Goal: Task Accomplishment & Management: Use online tool/utility

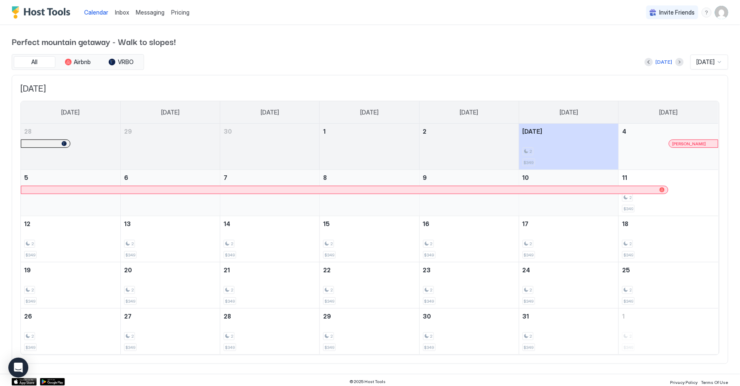
click at [127, 15] on span "Inbox" at bounding box center [122, 12] width 14 height 7
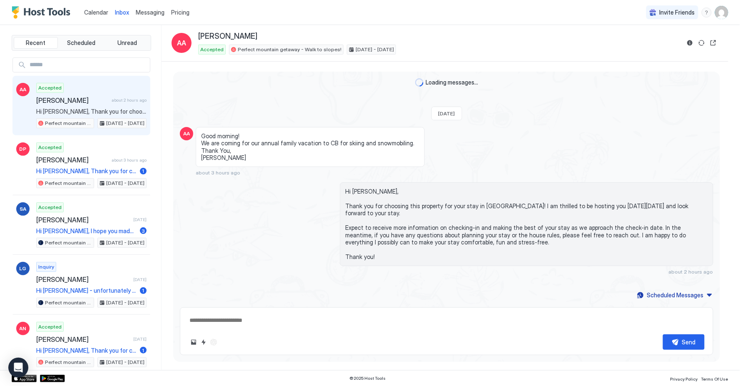
type textarea "*"
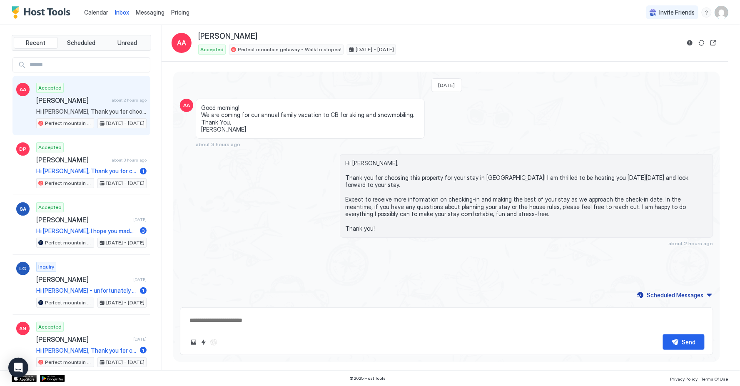
click at [95, 12] on span "Calendar" at bounding box center [96, 12] width 24 height 7
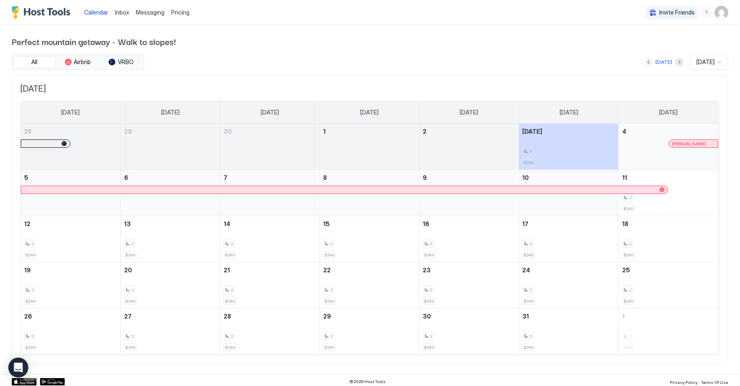
click at [649, 62] on button "Previous month" at bounding box center [649, 62] width 8 height 8
